Goal: Task Accomplishment & Management: Use online tool/utility

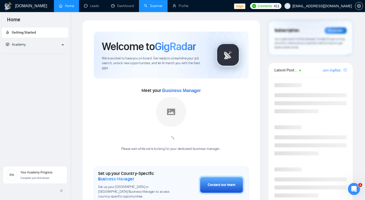
click at [150, 8] on link "Scanner" at bounding box center [153, 6] width 19 height 4
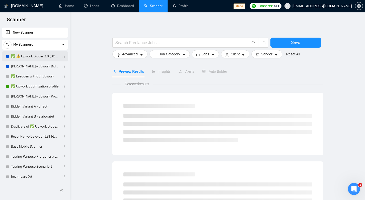
click at [39, 56] on link "✅ ⚠️ Upwork Bidder 3.0 (DO NOT TOUCH)" at bounding box center [35, 56] width 48 height 10
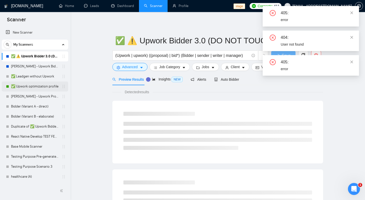
click at [40, 87] on link "✅ Upwork optimization profile" at bounding box center [35, 87] width 48 height 10
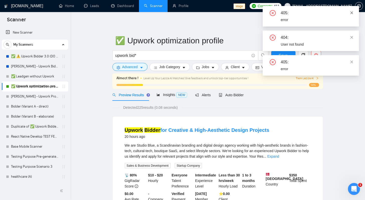
click at [352, 13] on icon "close" at bounding box center [352, 13] width 4 height 4
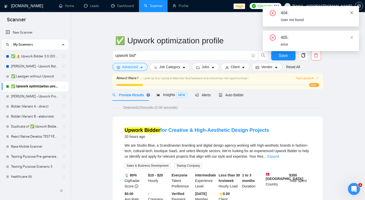
click at [352, 12] on icon "close" at bounding box center [352, 12] width 3 height 3
click at [351, 13] on icon "close" at bounding box center [352, 13] width 4 height 4
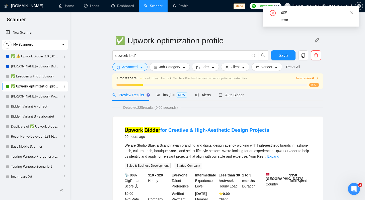
click at [351, 13] on icon "close" at bounding box center [352, 13] width 4 height 4
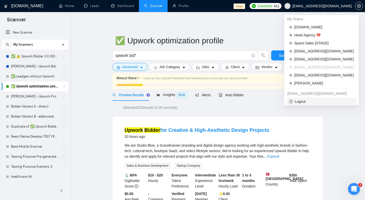
click at [298, 102] on span "Logout" at bounding box center [321, 102] width 65 height 6
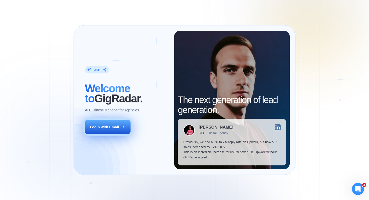
click at [106, 128] on div "Login with Email" at bounding box center [104, 127] width 29 height 5
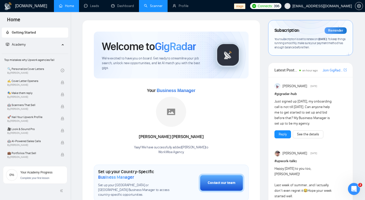
click at [153, 6] on link "Scanner" at bounding box center [153, 6] width 19 height 4
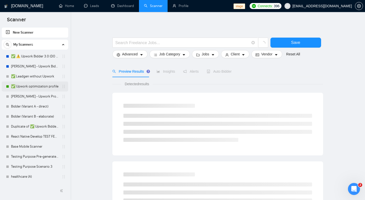
click at [18, 87] on link "✅ Upwork optimization profile" at bounding box center [35, 87] width 48 height 10
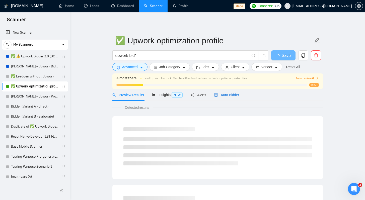
click at [230, 98] on div "Auto Bidder" at bounding box center [226, 95] width 25 height 6
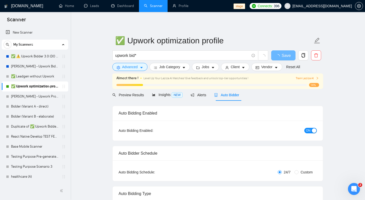
checkbox input "true"
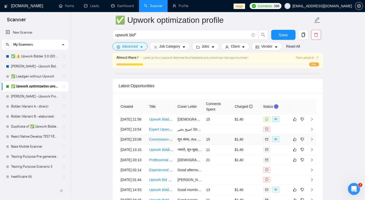
scroll to position [1326, 0]
click at [219, 123] on td "15" at bounding box center [218, 120] width 29 height 10
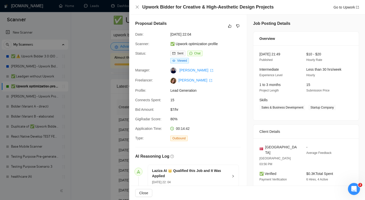
click at [92, 85] on div at bounding box center [182, 100] width 365 height 200
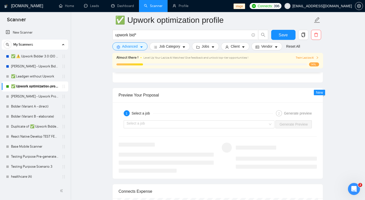
scroll to position [966, 0]
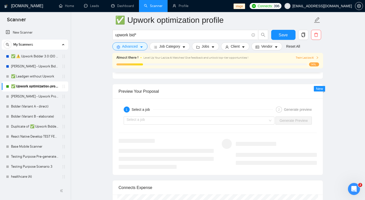
click at [152, 128] on div "1 Select a job 2 Generate preview Select a job Generate Preview" at bounding box center [218, 137] width 210 height 77
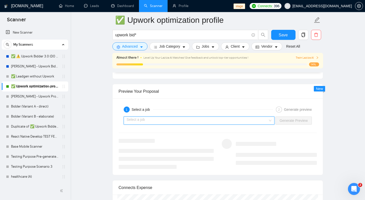
click at [148, 123] on input "search" at bounding box center [198, 121] width 142 height 8
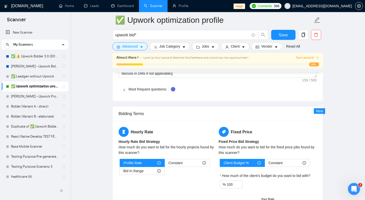
scroll to position [754, 0]
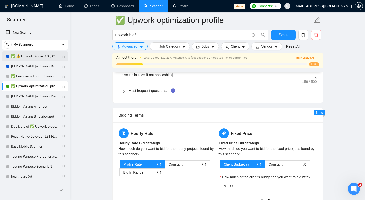
click at [32, 59] on link "✅ ⚠️ Upwork Bidder 3.0 (DO NOT TOUCH)" at bounding box center [35, 56] width 48 height 10
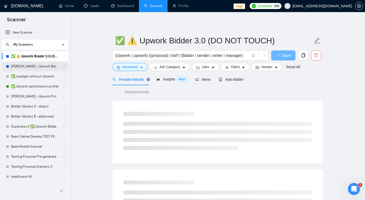
click at [20, 66] on link "Robert - Upwork Bidder" at bounding box center [35, 66] width 48 height 10
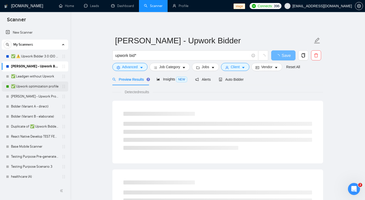
click at [23, 87] on link "✅ Upwork optimization profile" at bounding box center [35, 87] width 48 height 10
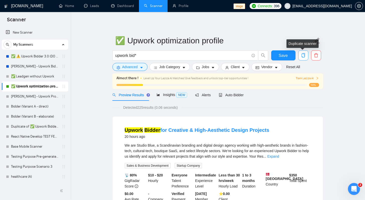
click at [304, 58] on button "button" at bounding box center [303, 55] width 10 height 10
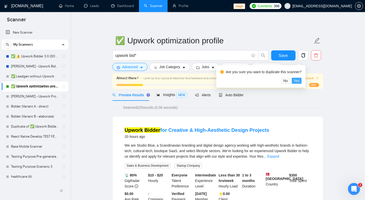
click at [300, 82] on span "Yes" at bounding box center [297, 81] width 6 height 6
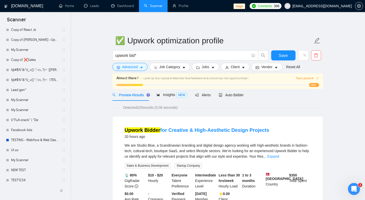
scroll to position [492, 0]
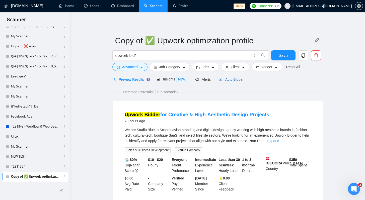
click at [232, 80] on span "Auto Bidder" at bounding box center [231, 80] width 25 height 4
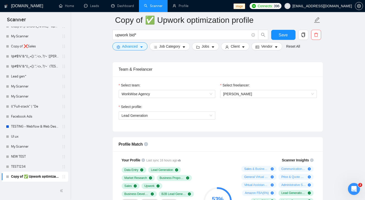
scroll to position [251, 0]
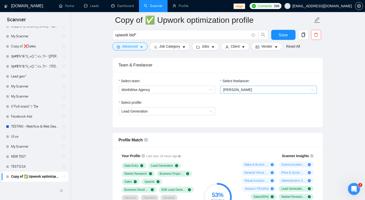
click at [233, 93] on span "Andrian Marsella" at bounding box center [268, 90] width 91 height 8
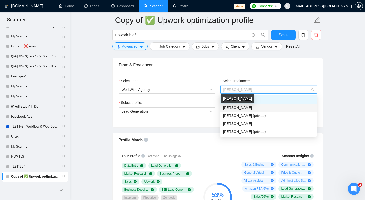
click at [241, 106] on span "Olena Zhuravska" at bounding box center [237, 108] width 29 height 4
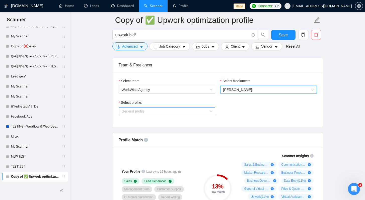
click at [211, 114] on span "General profile" at bounding box center [167, 112] width 91 height 8
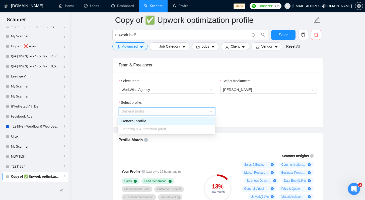
click at [211, 114] on span "General profile" at bounding box center [167, 112] width 91 height 8
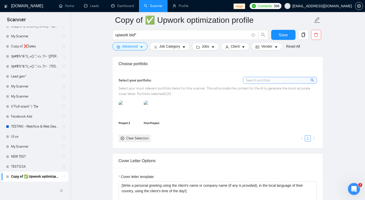
scroll to position [450, 0]
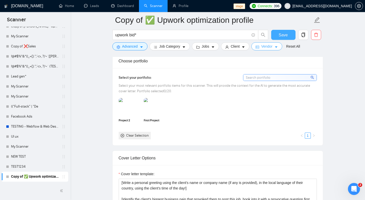
click at [278, 36] on button "Save" at bounding box center [283, 35] width 24 height 10
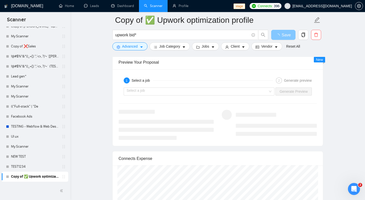
scroll to position [972, 0]
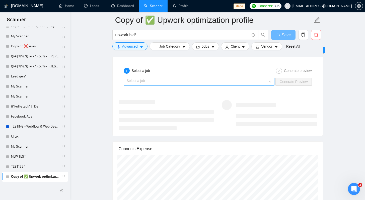
click at [171, 82] on input "search" at bounding box center [198, 82] width 142 height 8
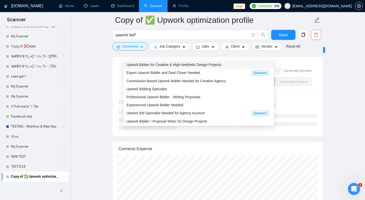
click at [146, 66] on span "Upwork Bidder for Creative & High-Aesthetic Design Projects" at bounding box center [174, 65] width 95 height 4
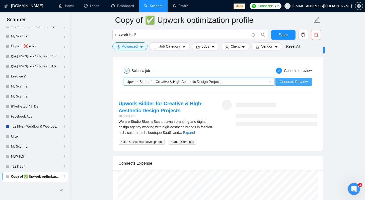
click at [286, 82] on span "Generate Preview" at bounding box center [294, 82] width 28 height 6
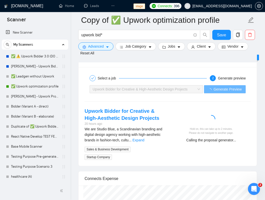
scroll to position [1061, 0]
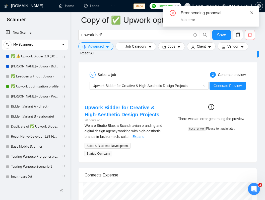
click at [251, 13] on icon "close" at bounding box center [252, 12] width 3 height 3
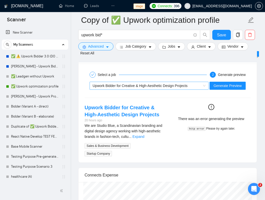
click at [180, 88] on div "Upwork Bidder for Creative & High-Aesthetic Design Projects" at bounding box center [147, 86] width 108 height 8
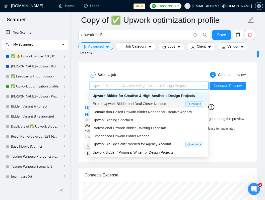
click at [138, 105] on span "Expert Upwork Bidder and Deal Closer Needed" at bounding box center [130, 104] width 74 height 4
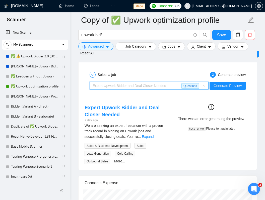
click at [168, 86] on div "Expert Upwork Bidder and Deal Closer Needed" at bounding box center [137, 86] width 89 height 8
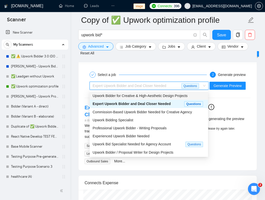
click at [146, 99] on div "Upwork Bidder for Creative & High-Aesthetic Design Projects" at bounding box center [149, 96] width 118 height 8
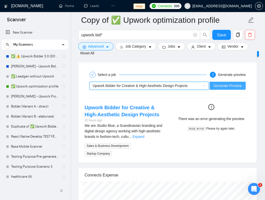
click at [214, 84] on span "Generate Preview" at bounding box center [228, 86] width 28 height 6
click at [191, 89] on div "Upwork Bidder for Creative & High-Aesthetic Design Projects" at bounding box center [147, 86] width 108 height 8
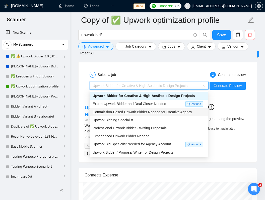
click at [157, 110] on span "Commission-Based Upwork Bidder Needed for Creative Agency" at bounding box center [142, 112] width 99 height 4
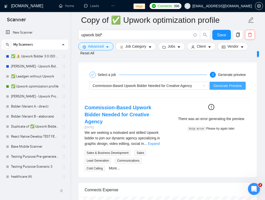
click at [218, 85] on span "Generate Preview" at bounding box center [228, 86] width 28 height 6
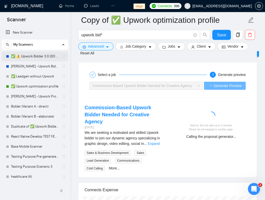
click at [39, 57] on link "✅ ⚠️ Upwork Bidder 3.0 (DO NOT TOUCH)" at bounding box center [35, 56] width 48 height 10
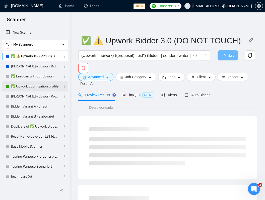
click at [17, 88] on link "✅ Upwork optimization profile" at bounding box center [35, 87] width 48 height 10
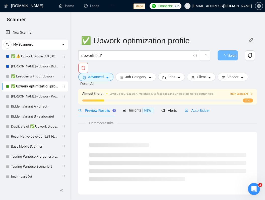
click at [196, 109] on span "Auto Bidder" at bounding box center [197, 111] width 25 height 4
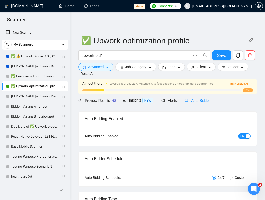
checkbox input "true"
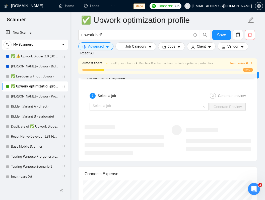
scroll to position [1059, 0]
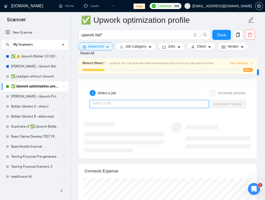
click at [142, 106] on input "search" at bounding box center [147, 104] width 109 height 8
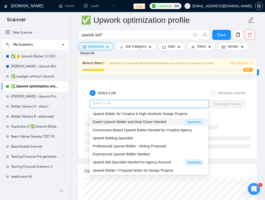
click at [158, 122] on span "Expert Upwork Bidder and Deal Closer Needed" at bounding box center [130, 122] width 74 height 4
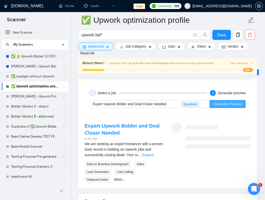
click at [225, 105] on span "Generate Preview" at bounding box center [228, 104] width 28 height 6
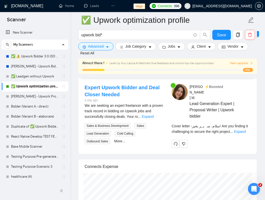
scroll to position [1095, 0]
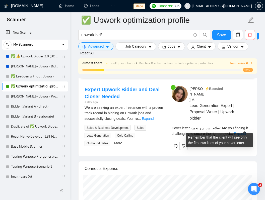
click at [244, 132] on link "Expand" at bounding box center [240, 134] width 12 height 4
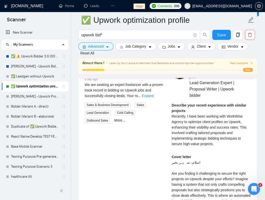
scroll to position [1118, 0]
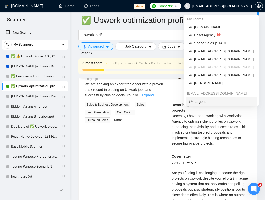
click at [197, 99] on span "Logout" at bounding box center [221, 102] width 65 height 6
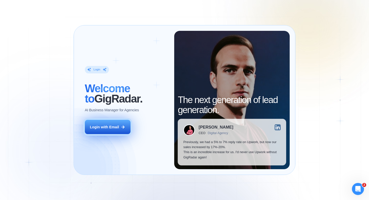
click at [110, 128] on div "Login with Email" at bounding box center [104, 127] width 29 height 5
